Goal: Transaction & Acquisition: Purchase product/service

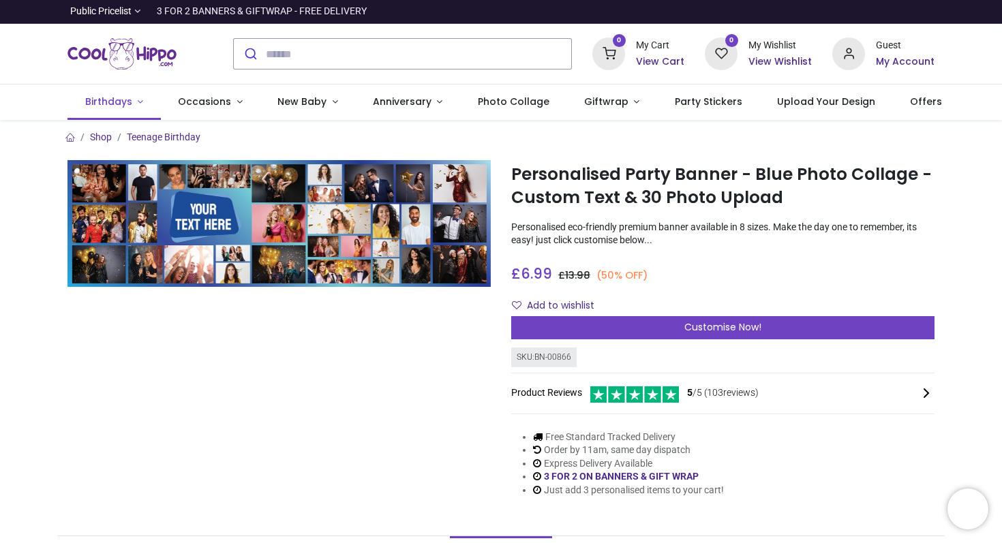
click at [137, 102] on link "Birthdays" at bounding box center [113, 102] width 93 height 35
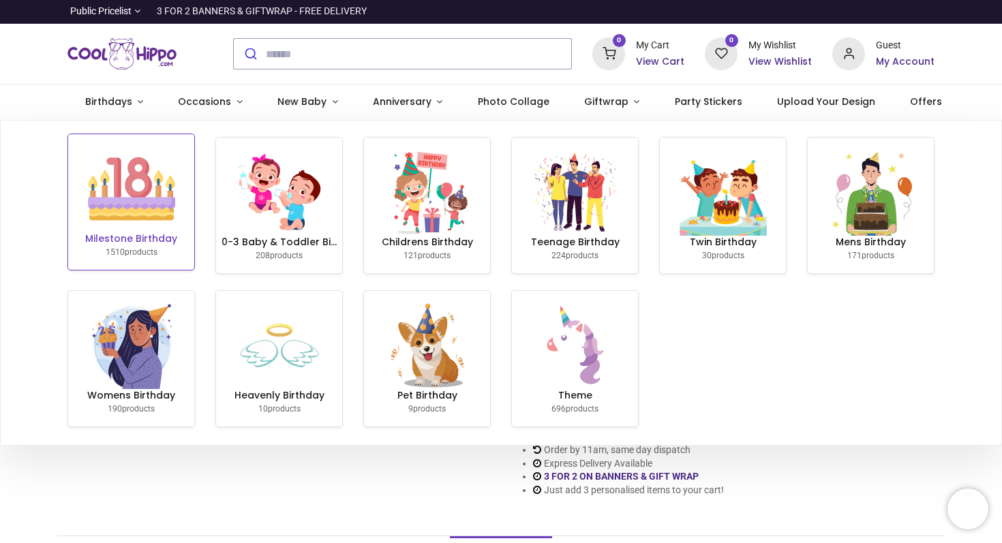
click at [117, 224] on img at bounding box center [131, 188] width 87 height 87
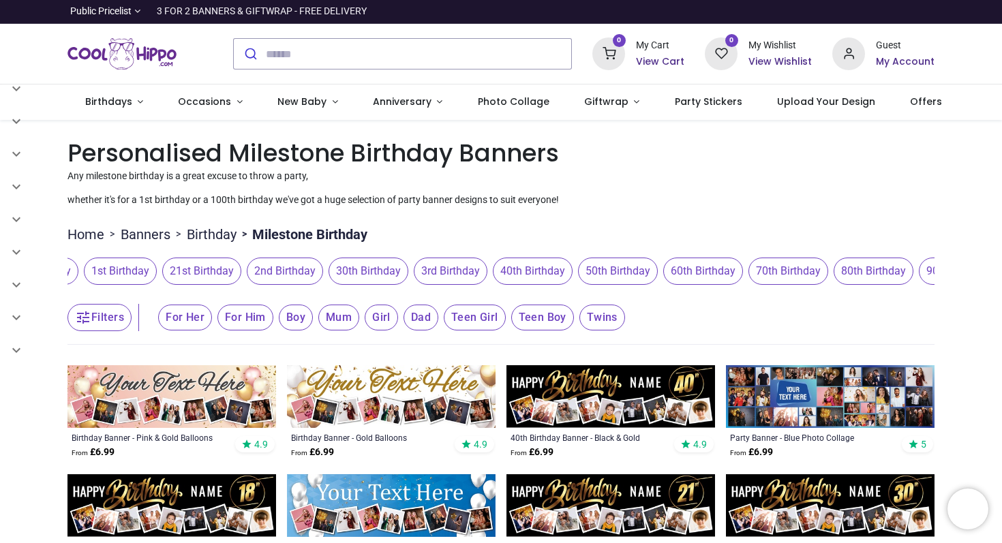
scroll to position [0, 512]
click at [874, 273] on span "90th Birthday" at bounding box center [895, 271] width 80 height 27
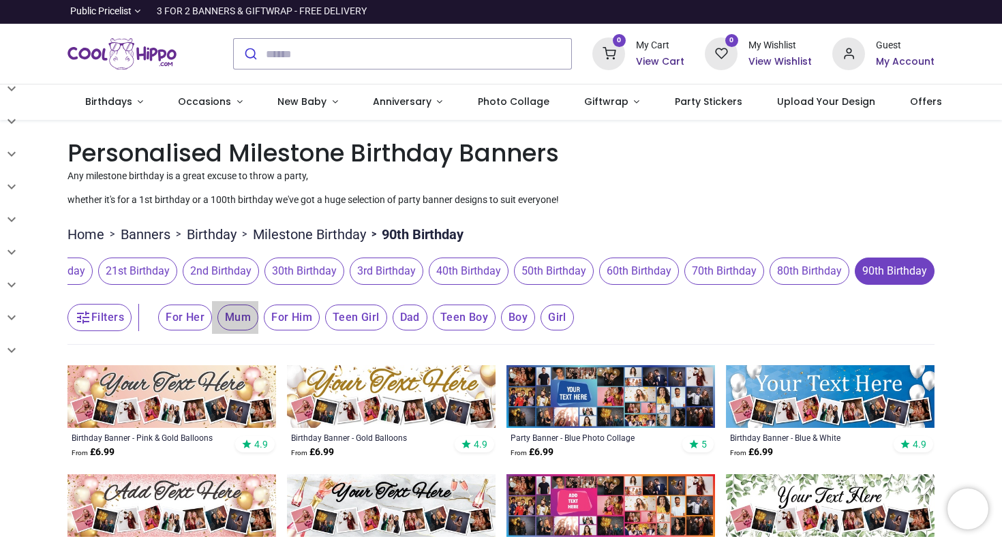
click at [212, 322] on span "Mum" at bounding box center [185, 318] width 54 height 26
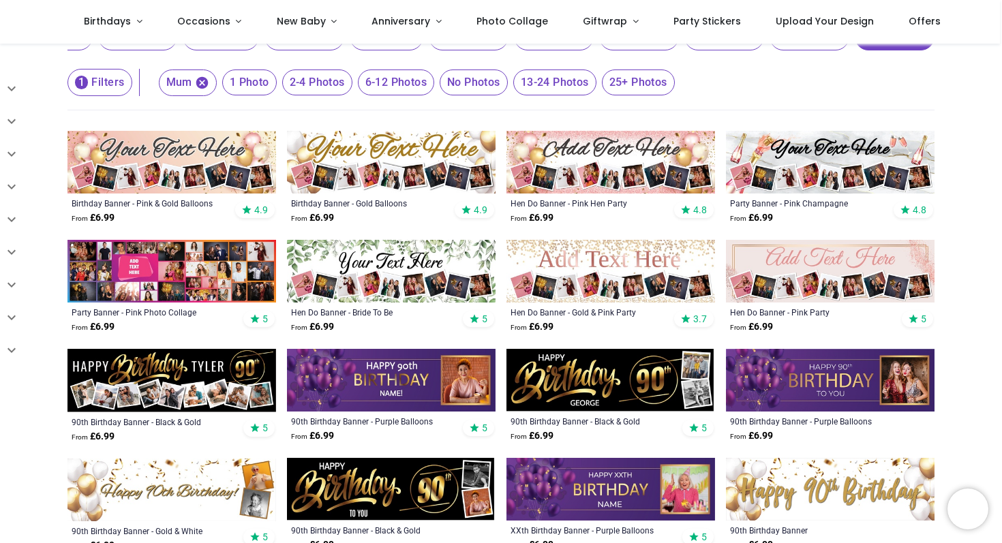
scroll to position [162, 0]
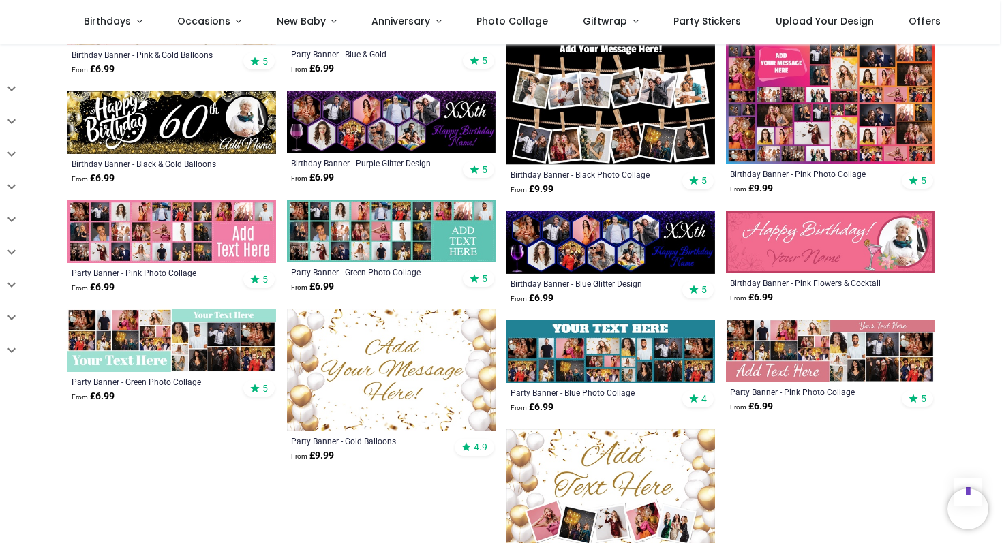
scroll to position [1182, 0]
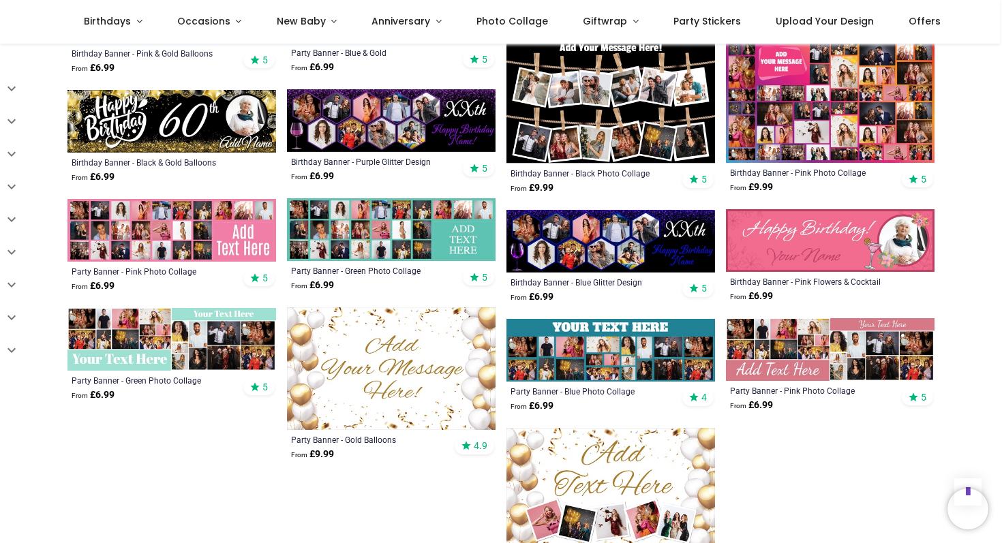
click at [838, 358] on img at bounding box center [830, 349] width 209 height 63
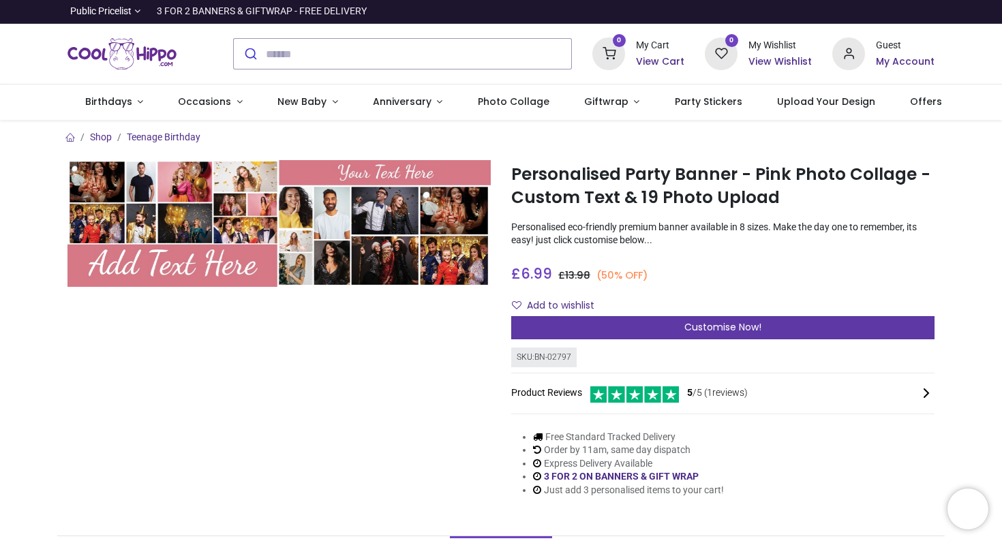
click at [682, 326] on div "Customise Now!" at bounding box center [722, 327] width 423 height 23
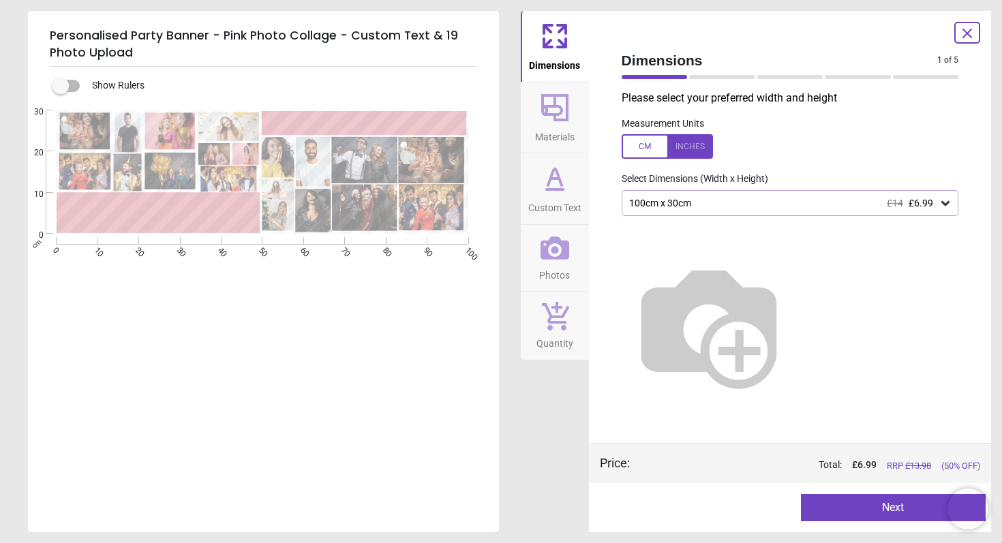
click at [947, 204] on icon at bounding box center [945, 203] width 8 height 5
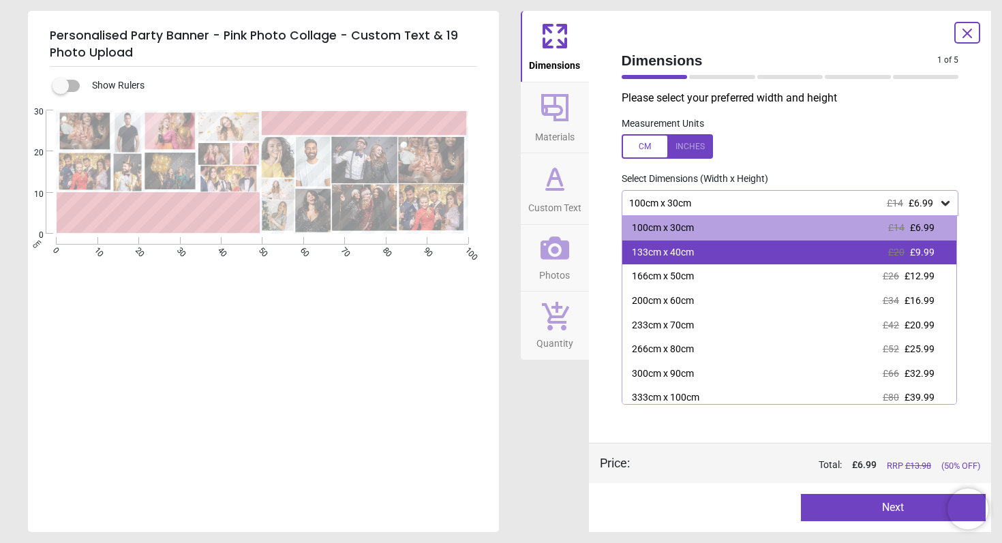
click at [917, 251] on span "£9.99" at bounding box center [922, 252] width 25 height 11
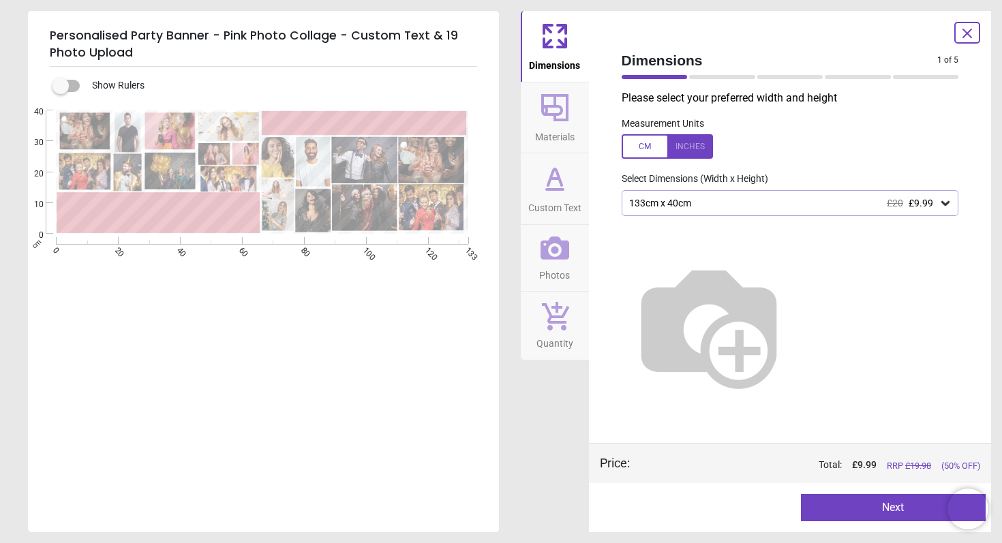
click at [948, 204] on icon at bounding box center [946, 203] width 14 height 14
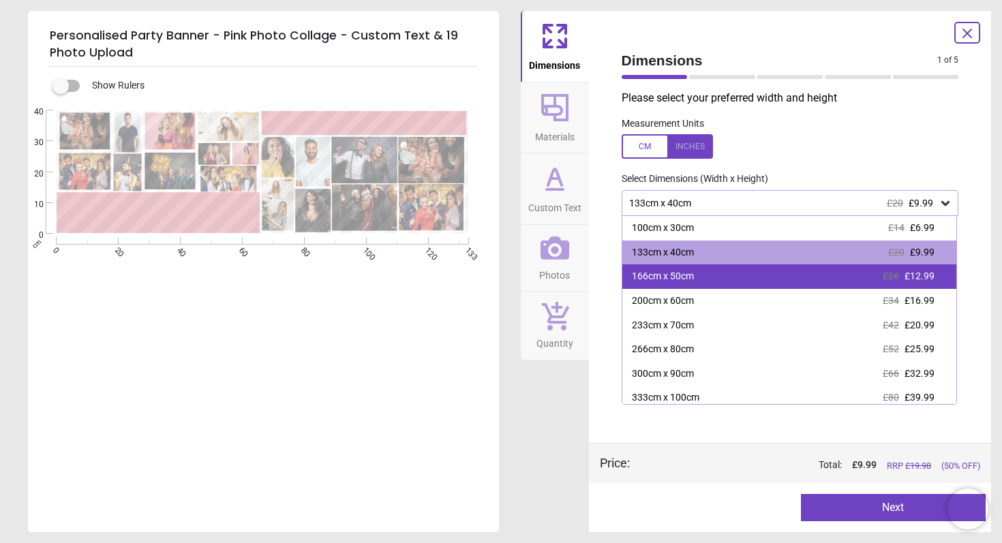
click at [925, 273] on span "£12.99" at bounding box center [919, 276] width 30 height 11
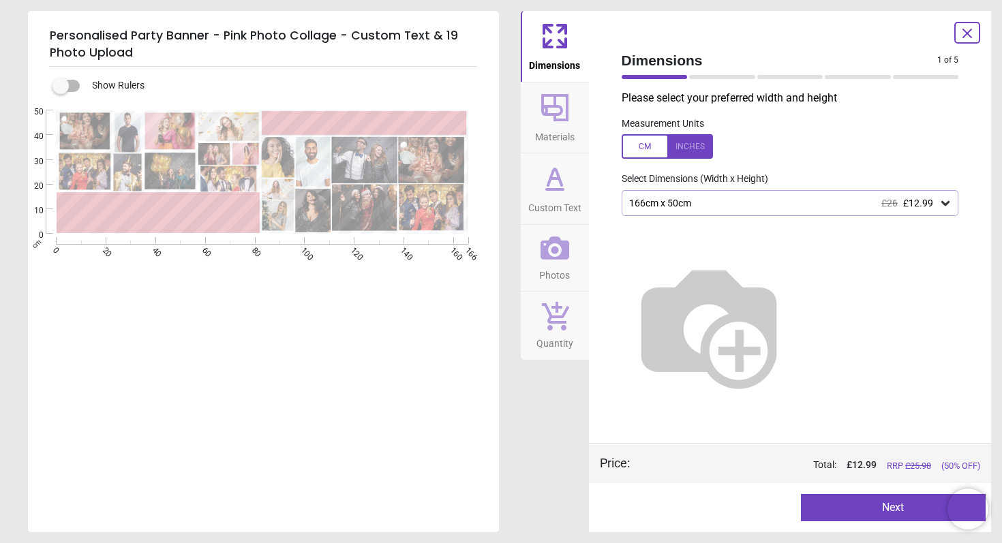
click at [943, 206] on icon at bounding box center [946, 203] width 14 height 14
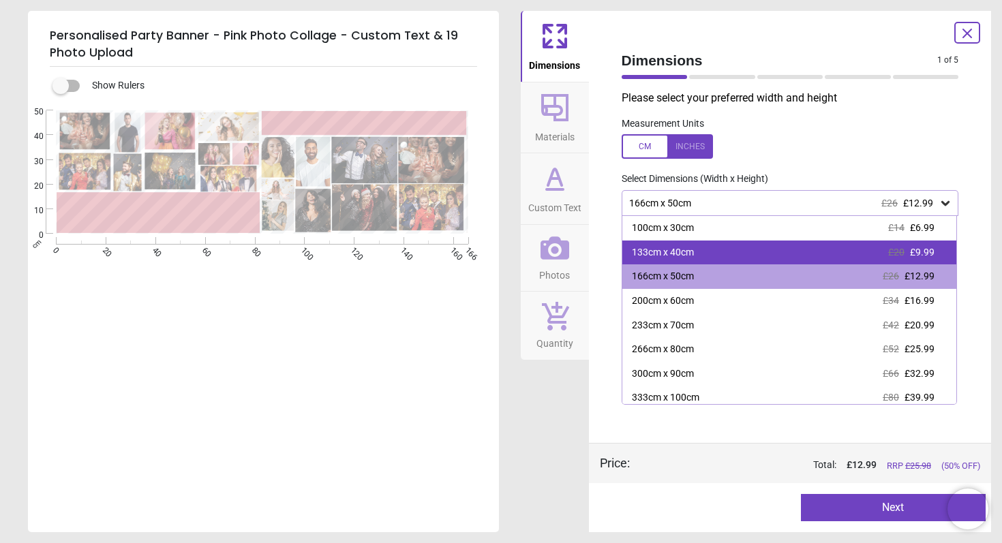
click at [915, 249] on span "£9.99" at bounding box center [922, 252] width 25 height 11
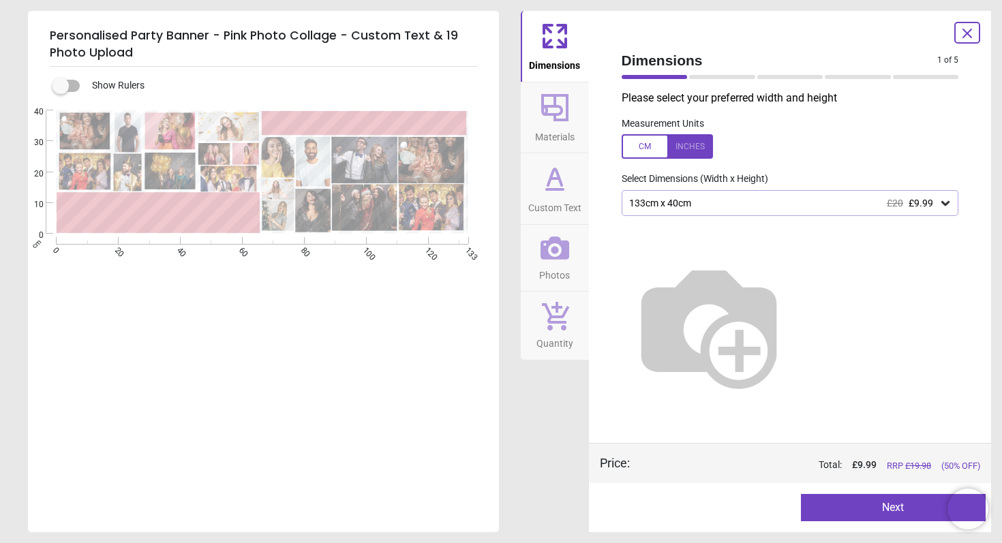
click at [871, 511] on button "Next" at bounding box center [893, 507] width 185 height 27
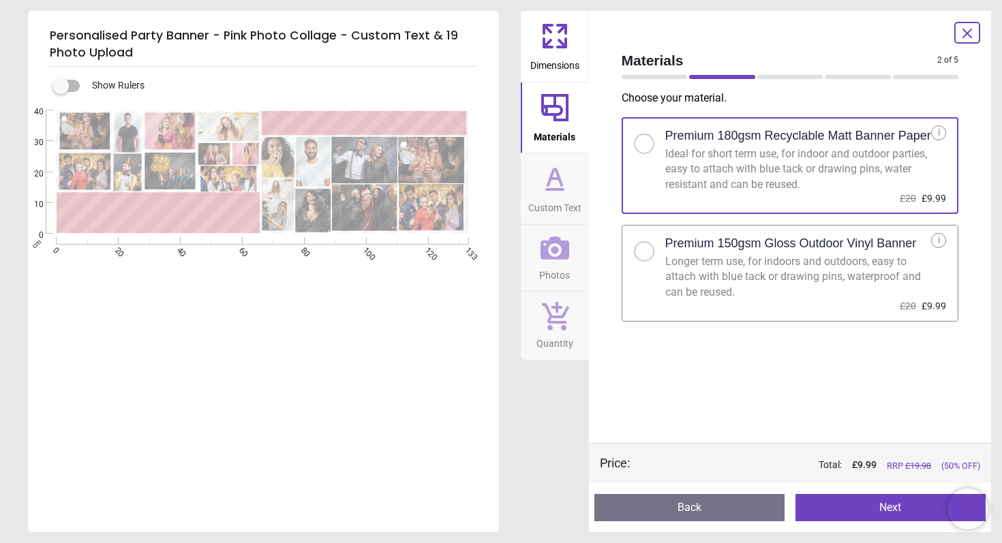
click at [858, 506] on button "Next" at bounding box center [890, 507] width 190 height 27
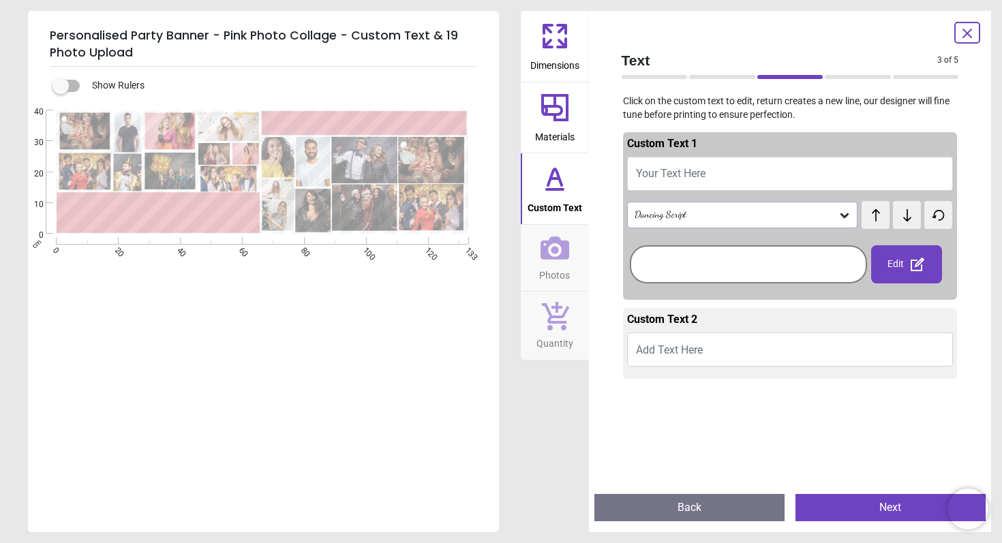
click at [754, 176] on button "Your Text Here" at bounding box center [790, 174] width 326 height 34
type textarea "**********"
click at [845, 213] on icon at bounding box center [845, 216] width 14 height 14
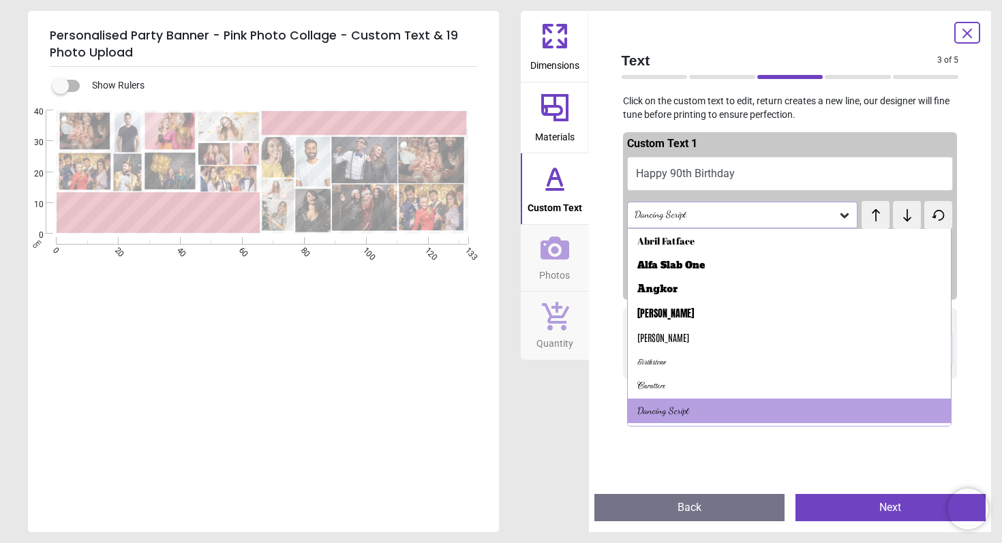
click at [845, 213] on icon at bounding box center [845, 216] width 14 height 14
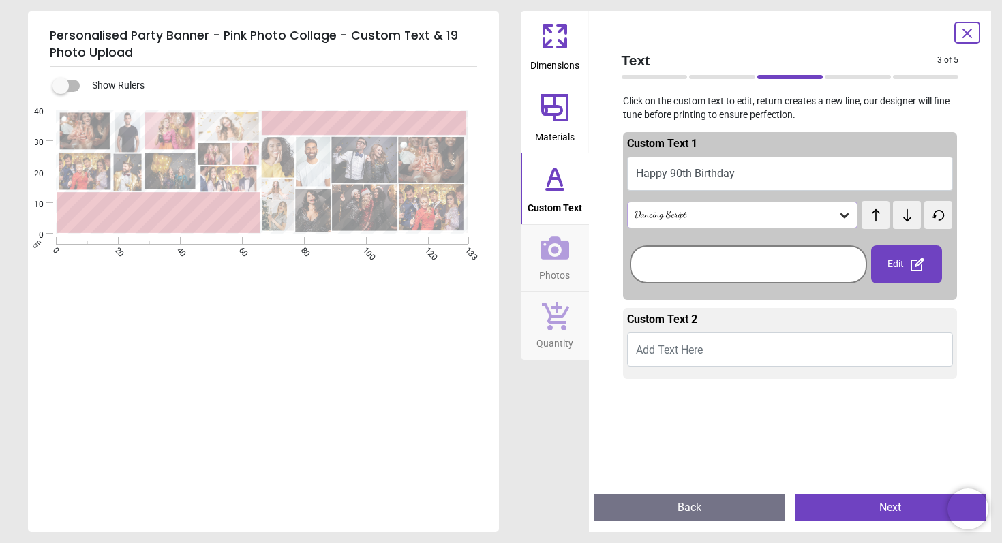
click at [135, 214] on textarea at bounding box center [158, 212] width 195 height 32
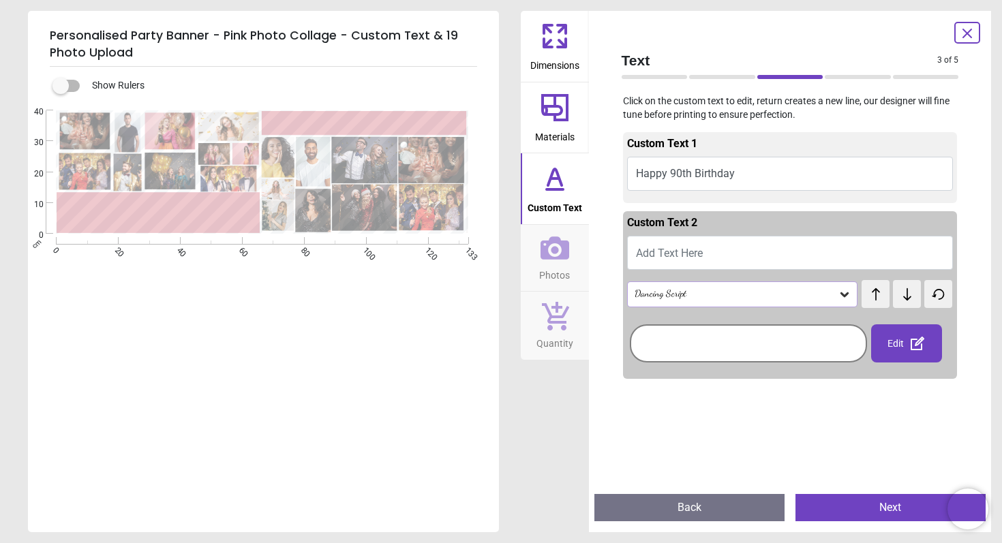
click at [673, 251] on span "Add Text Here" at bounding box center [669, 253] width 67 height 13
click at [179, 209] on textarea at bounding box center [158, 212] width 195 height 32
type textarea "**********"
click at [398, 127] on textarea "**********" at bounding box center [366, 122] width 200 height 17
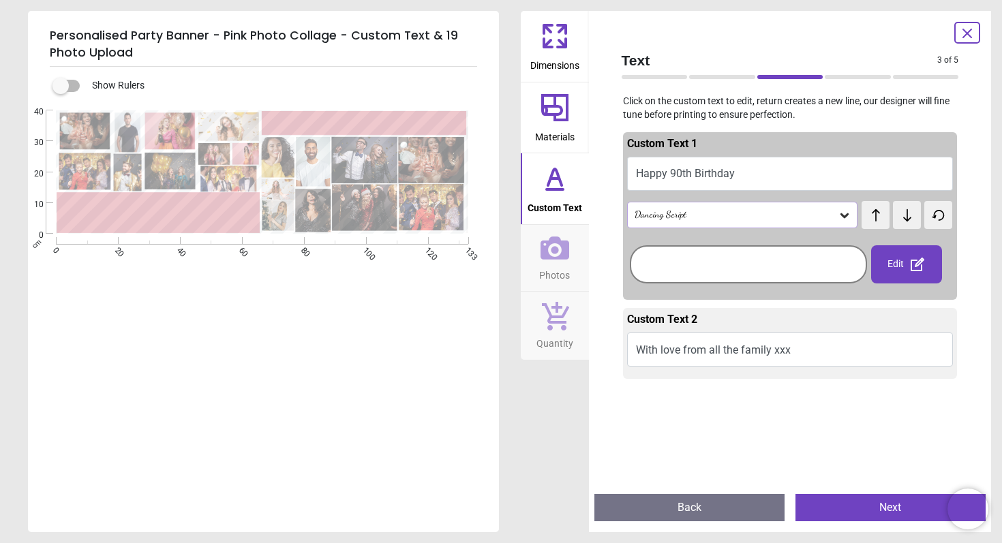
click at [523, 416] on div "Dimensions Materials Custom Text Photos Quantity" at bounding box center [555, 271] width 68 height 521
click at [849, 506] on button "Next" at bounding box center [890, 507] width 190 height 27
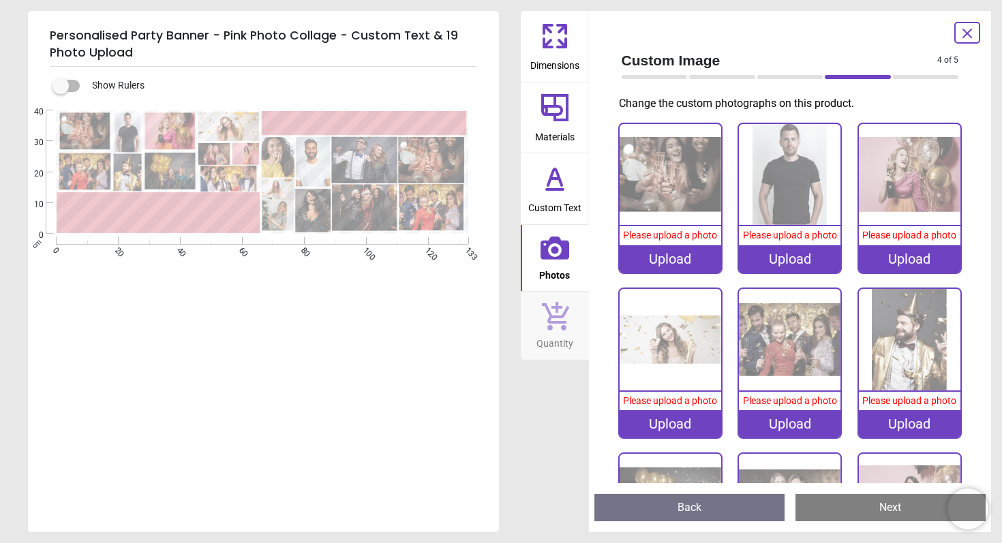
click at [556, 185] on icon at bounding box center [554, 178] width 33 height 33
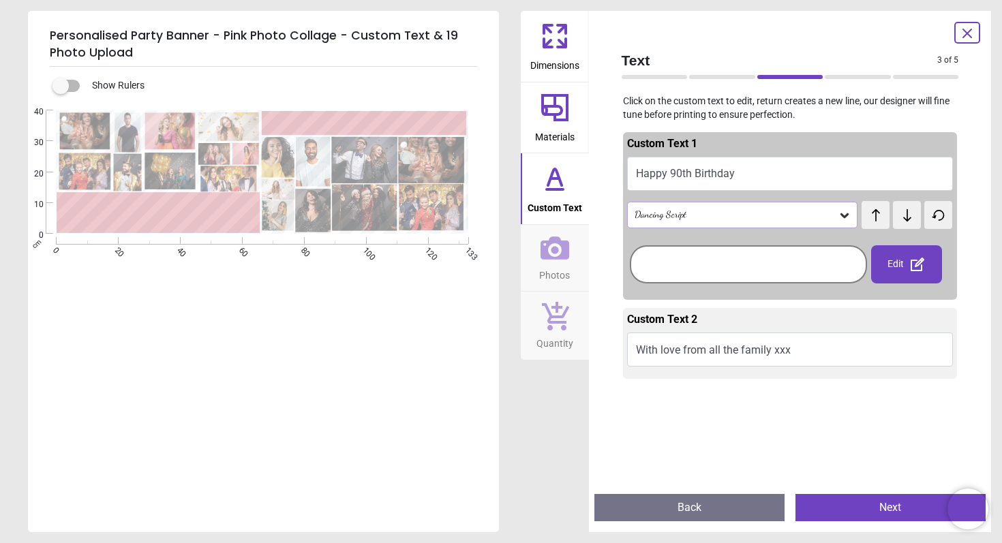
click at [400, 124] on div "Created with Snap null" at bounding box center [262, 171] width 468 height 123
click at [731, 171] on button "Happy 90th Birthday" at bounding box center [790, 174] width 326 height 34
click at [750, 174] on button "Happy 90th Birthday" at bounding box center [790, 174] width 326 height 34
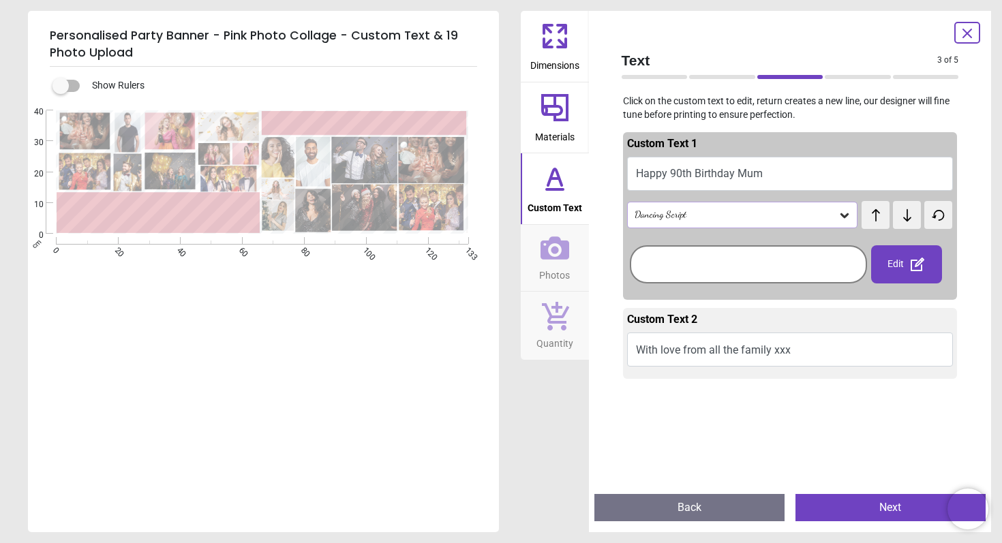
type textarea "**********"
click at [552, 256] on icon at bounding box center [554, 248] width 29 height 23
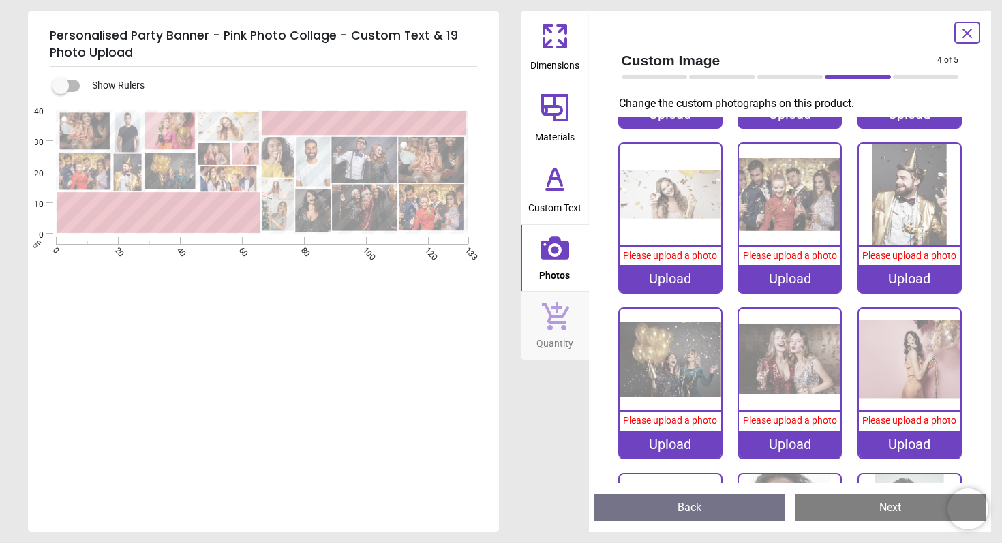
scroll to position [0, 0]
